Goal: Information Seeking & Learning: Learn about a topic

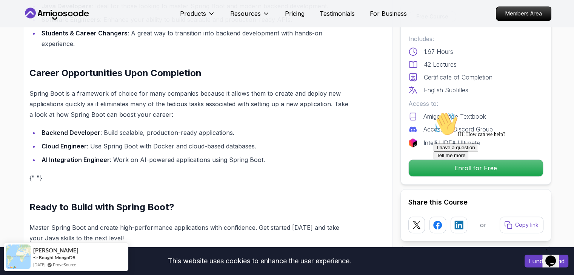
scroll to position [792, 0]
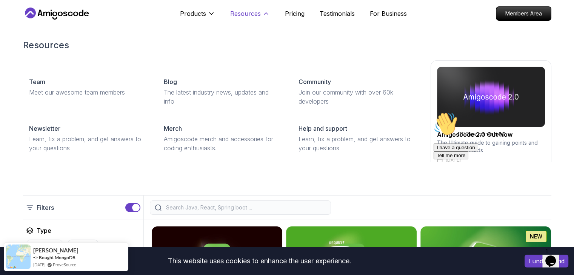
click at [256, 12] on p "Resources" at bounding box center [245, 13] width 31 height 9
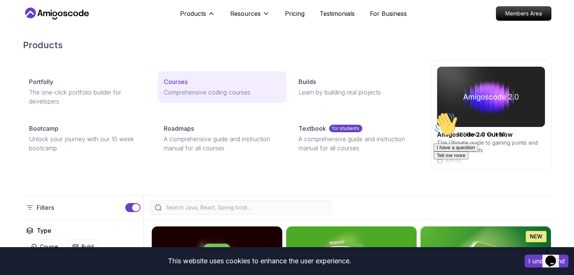
click at [179, 81] on p "Courses" at bounding box center [176, 81] width 24 height 9
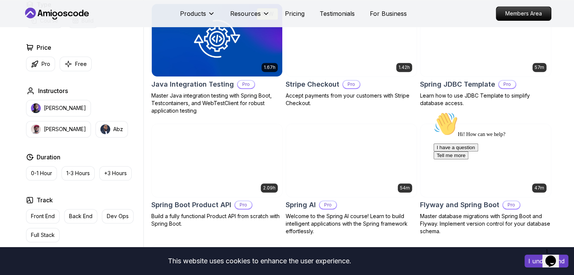
scroll to position [453, 0]
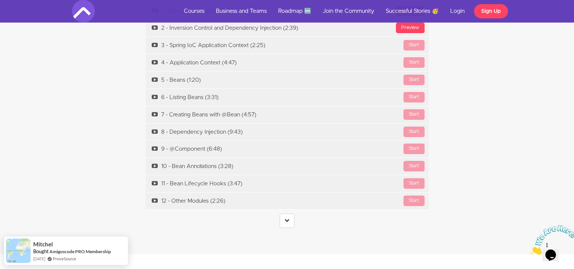
scroll to position [2604, 0]
click at [282, 214] on link at bounding box center [287, 221] width 15 height 14
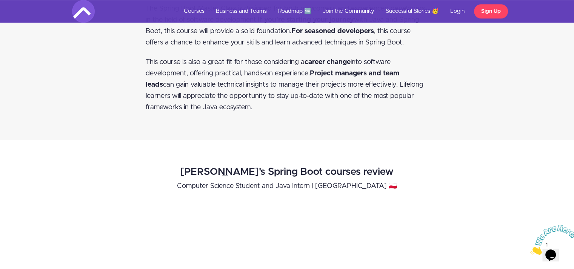
scroll to position [0, 0]
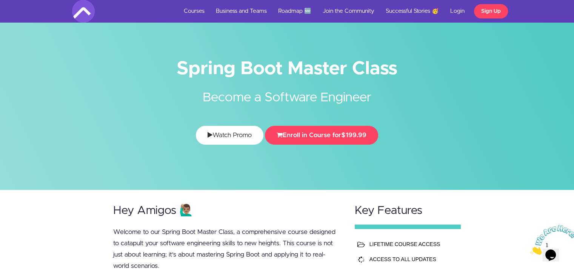
click at [222, 138] on link "Watch Promo" at bounding box center [230, 135] width 68 height 19
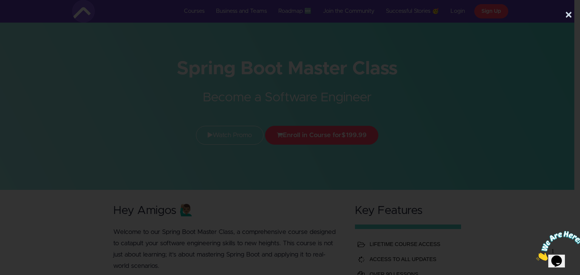
click at [564, 17] on button "×" at bounding box center [568, 15] width 8 height 15
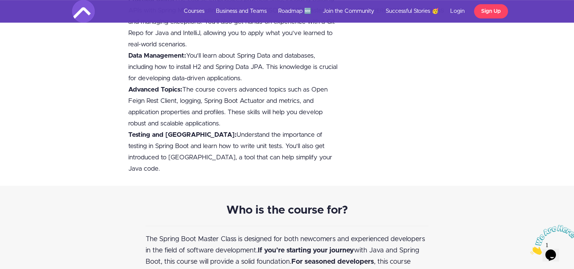
scroll to position [189, 0]
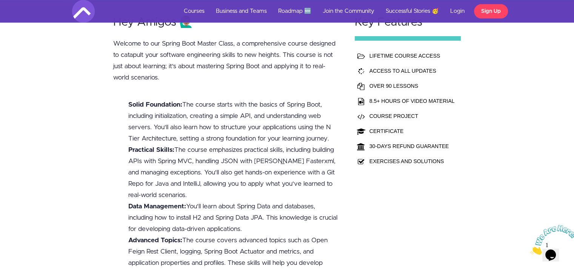
click at [381, 117] on td "COURSE PROJECT" at bounding box center [412, 116] width 89 height 15
